Goal: Transaction & Acquisition: Purchase product/service

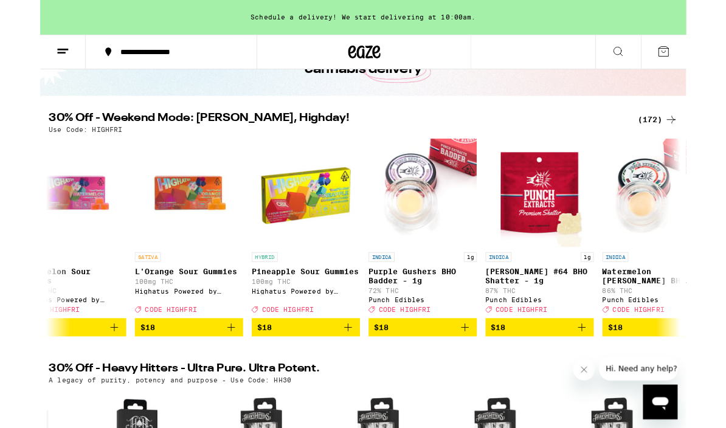
scroll to position [0, 8717]
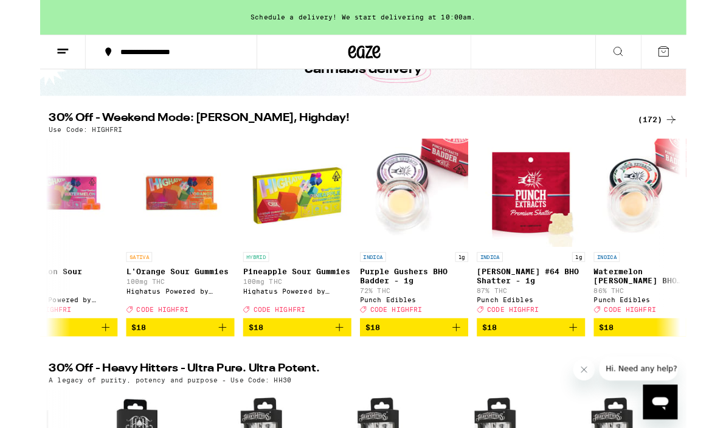
click at [277, 228] on img "Open page for Pineapple Sour Gummies from Highatus Powered by Cannabiotix" at bounding box center [289, 217] width 121 height 122
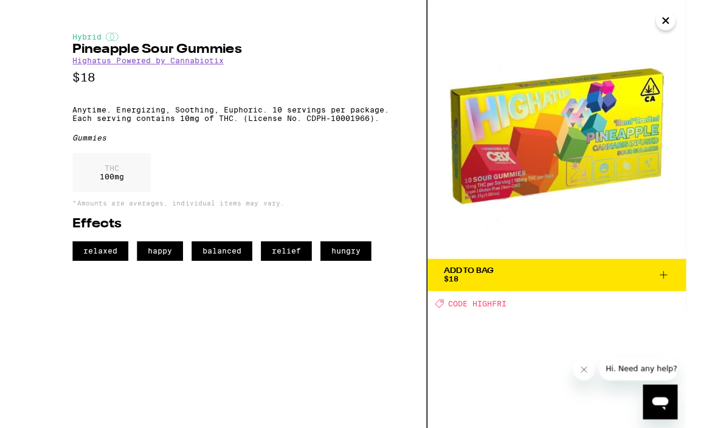
click at [698, 22] on icon "Close" at bounding box center [703, 23] width 15 height 18
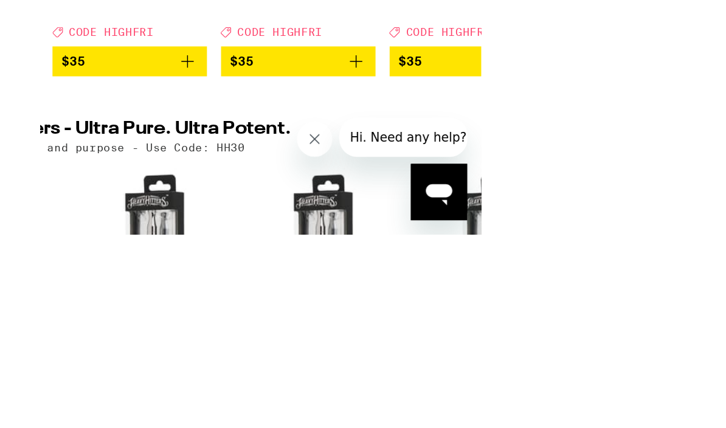
scroll to position [201, 0]
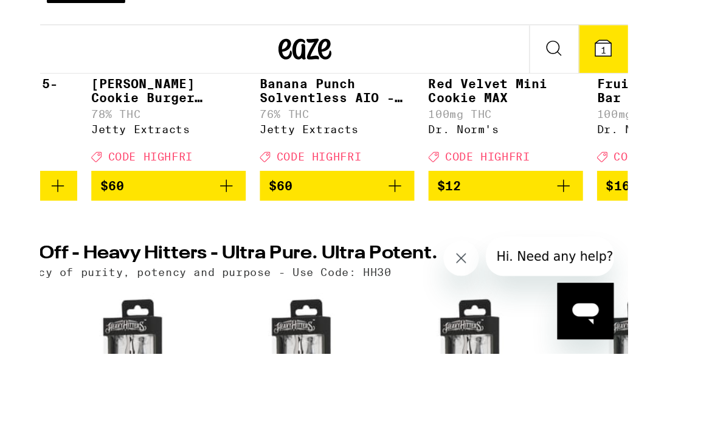
scroll to position [0, 282]
click at [234, 123] on p "Banana Punch Solventless AIO - 1g" at bounding box center [245, 113] width 106 height 19
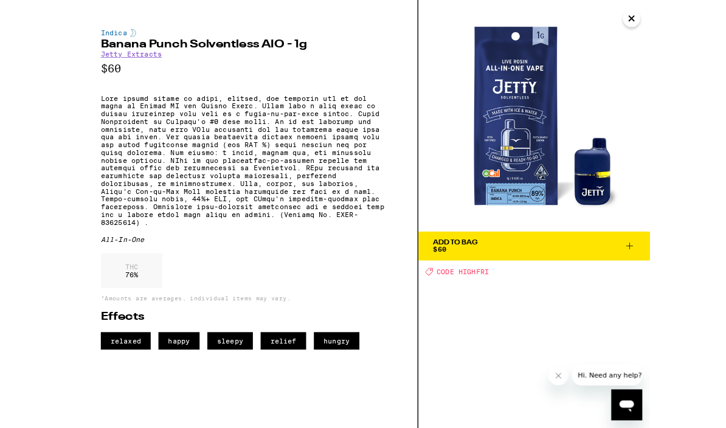
scroll to position [164, 0]
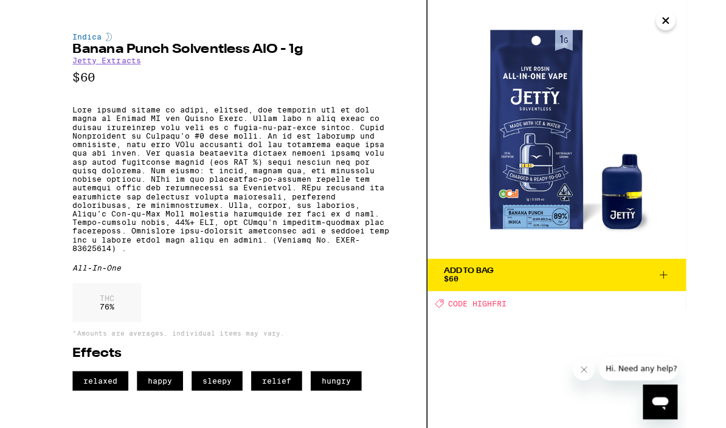
click at [479, 309] on div "Add To Bag $60" at bounding box center [482, 309] width 56 height 17
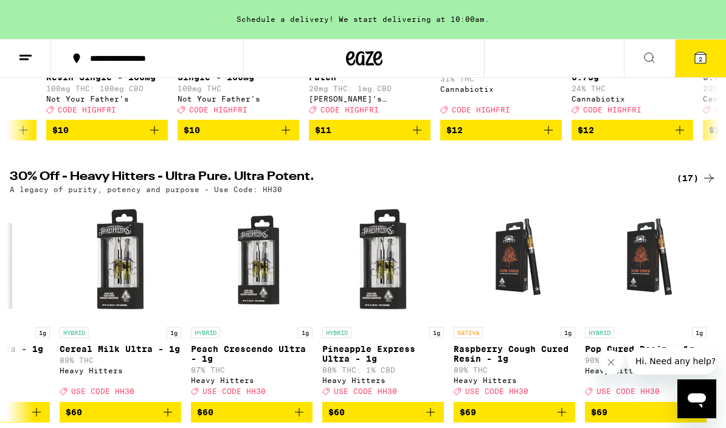
scroll to position [325, 0]
